Goal: Task Accomplishment & Management: Manage account settings

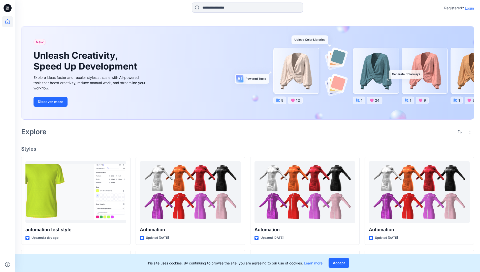
click at [468, 8] on p "Login" at bounding box center [469, 8] width 9 height 5
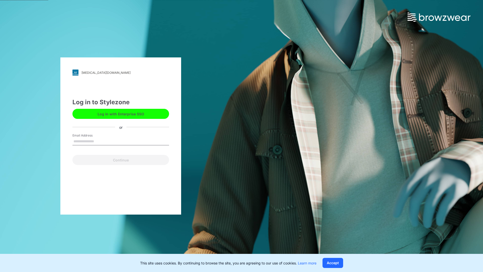
click at [99, 141] on input "Email Address" at bounding box center [121, 142] width 97 height 8
type input "**********"
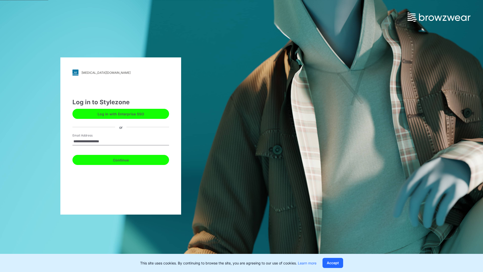
click at [126, 159] on button "Continue" at bounding box center [121, 160] width 97 height 10
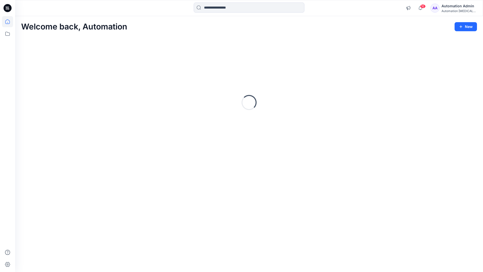
click at [10, 22] on icon at bounding box center [7, 21] width 5 height 5
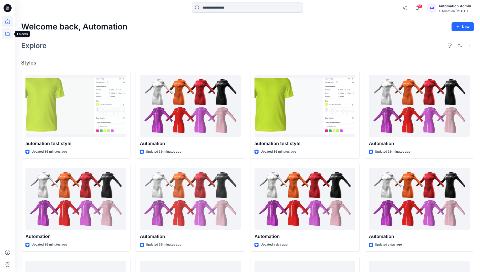
click at [8, 34] on icon at bounding box center [7, 33] width 11 height 11
